Goal: Transaction & Acquisition: Purchase product/service

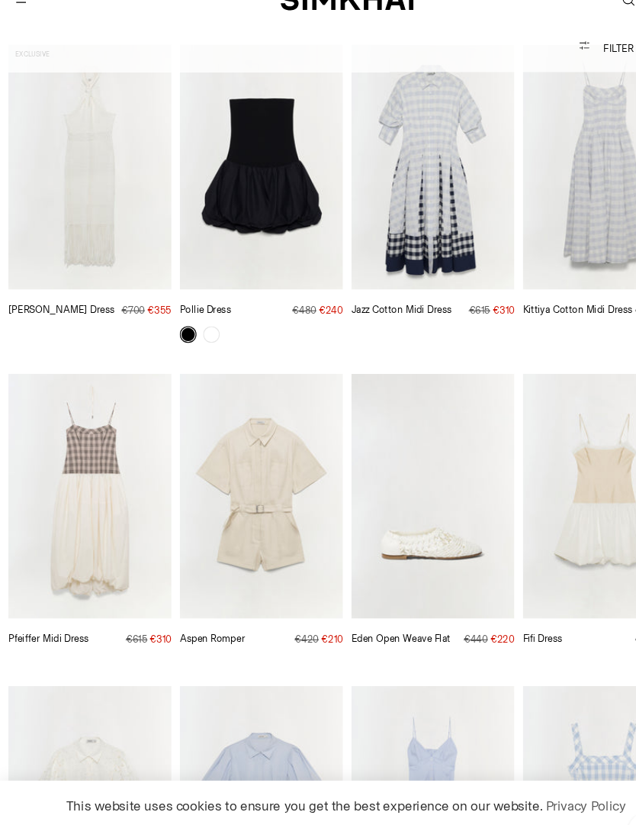
click at [505, 782] on button "Accept" at bounding box center [517, 797] width 193 height 31
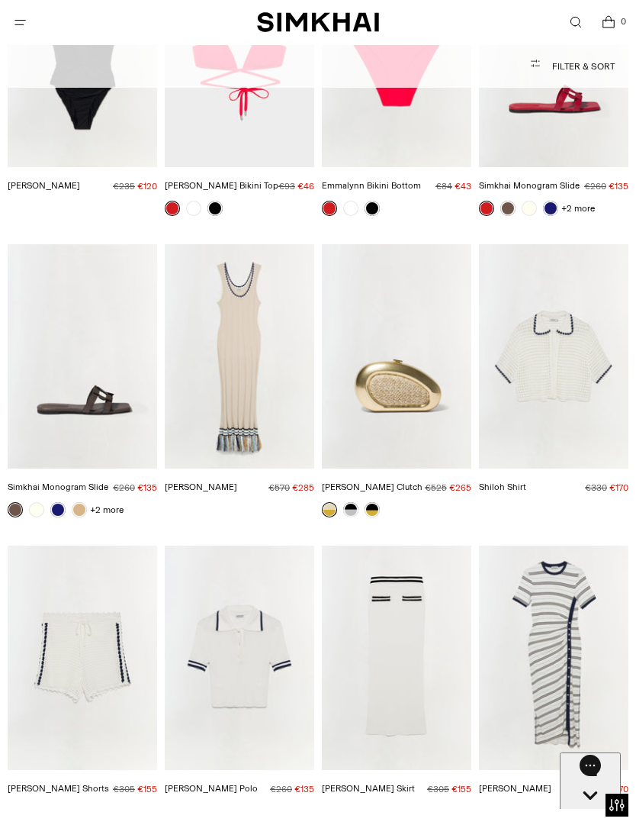
scroll to position [8493, 0]
click at [251, 265] on img "Julianna Dress" at bounding box center [240, 356] width 150 height 224
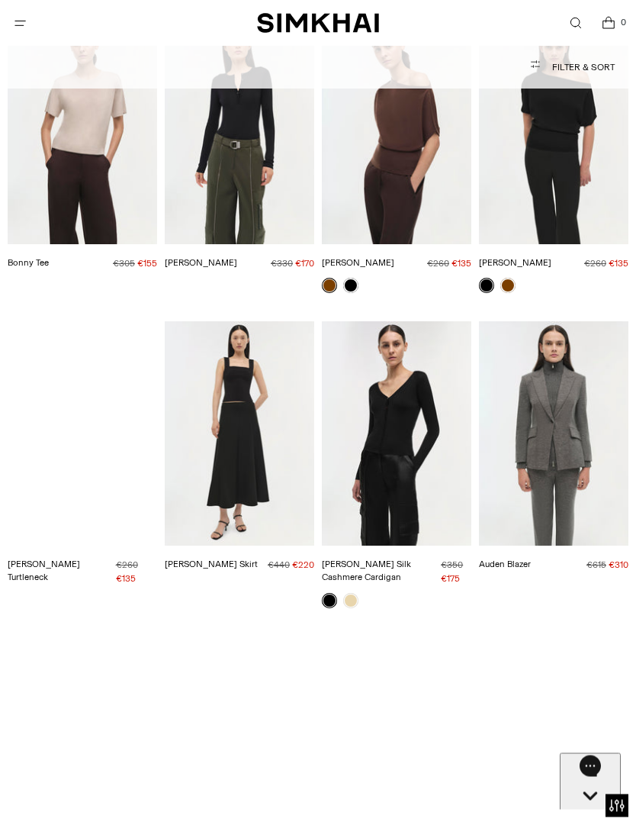
scroll to position [14803, 0]
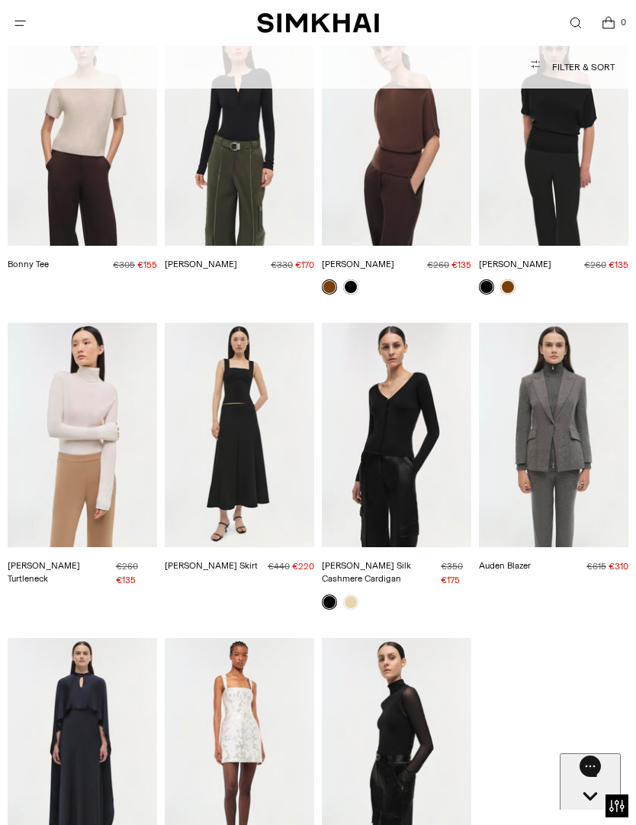
click at [265, 355] on img "Dottie Skirt" at bounding box center [240, 435] width 150 height 224
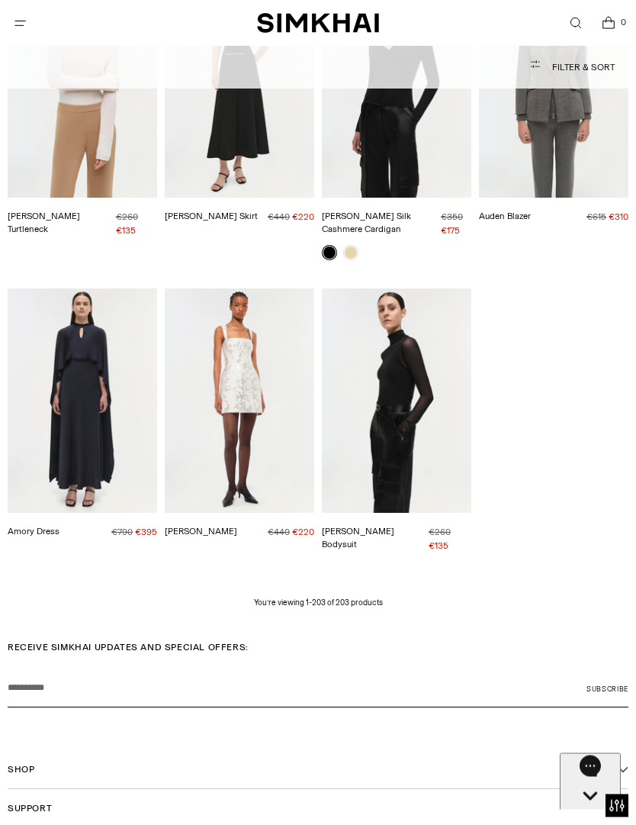
scroll to position [15152, 0]
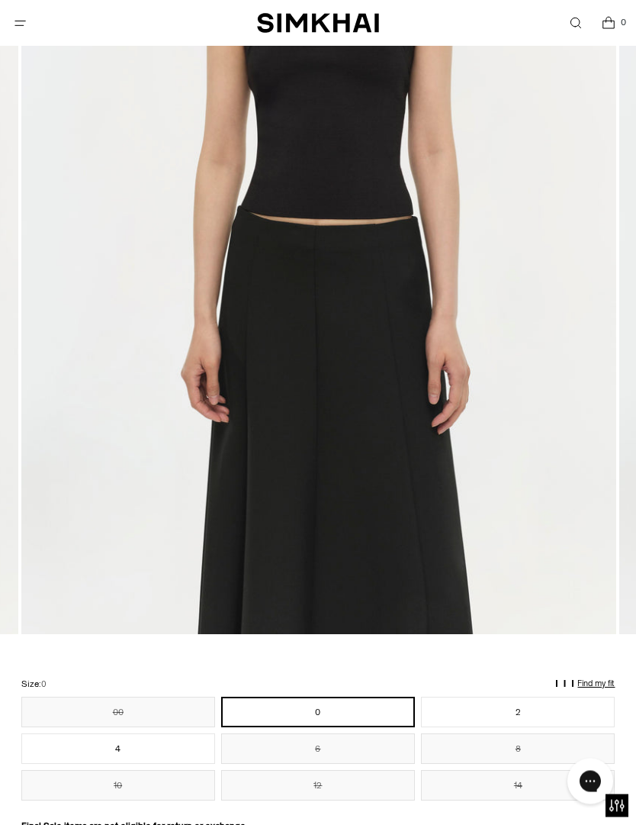
scroll to position [426, 0]
